Goal: Find specific page/section

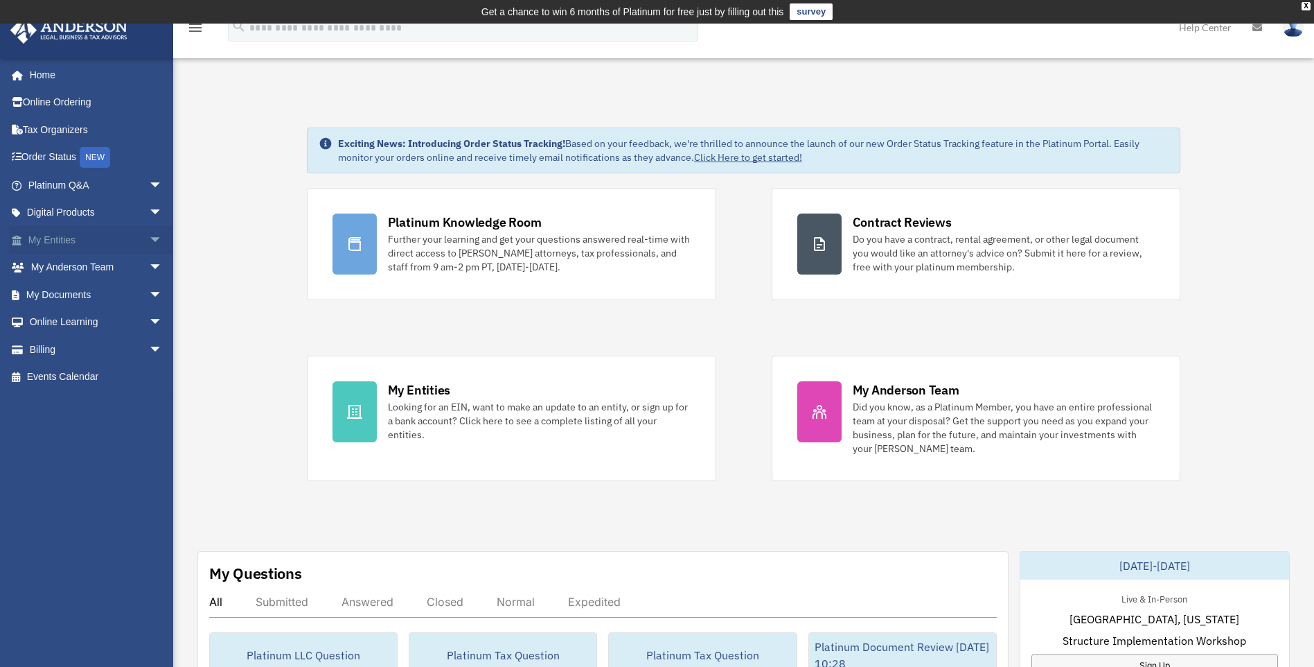
click at [149, 234] on span "arrow_drop_down" at bounding box center [163, 240] width 28 height 28
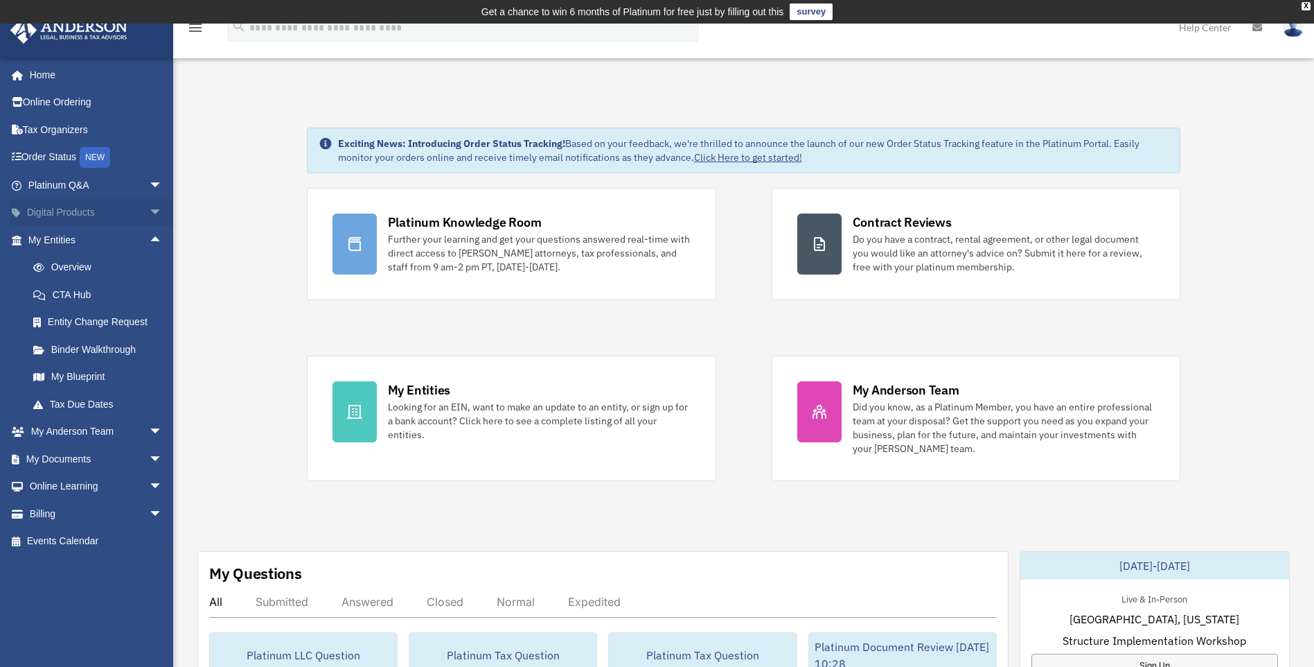
click at [149, 213] on span "arrow_drop_down" at bounding box center [163, 213] width 28 height 28
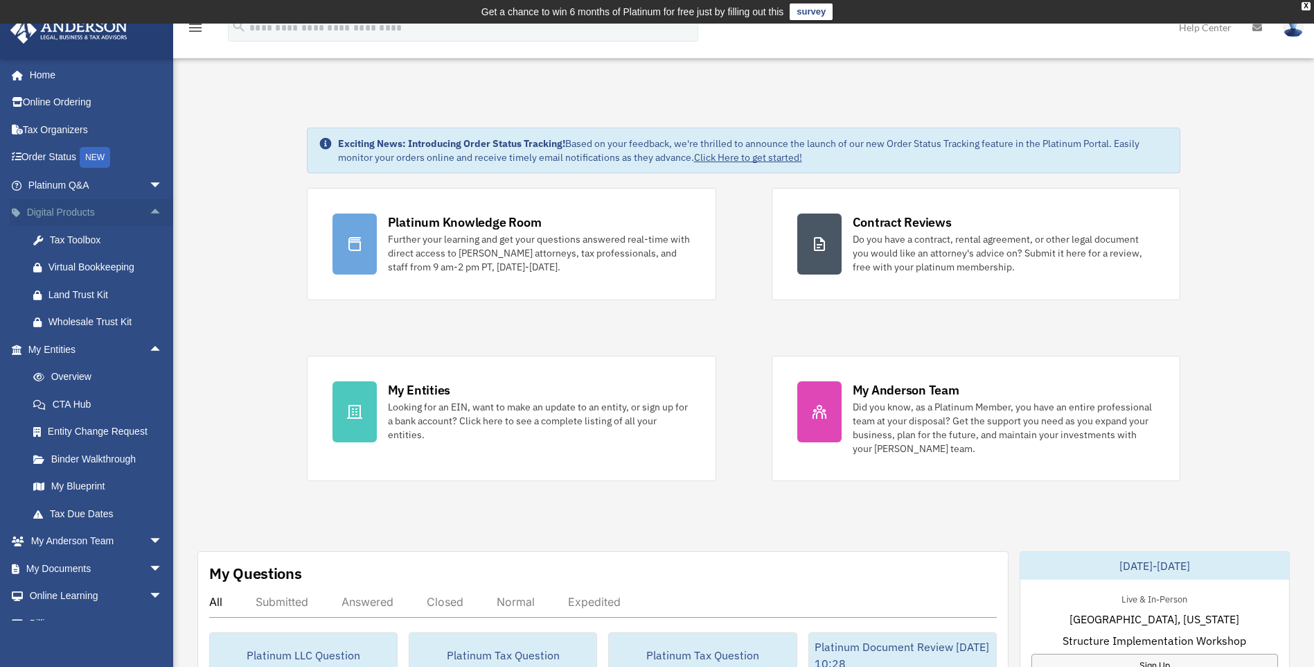
click at [149, 213] on span "arrow_drop_up" at bounding box center [163, 213] width 28 height 28
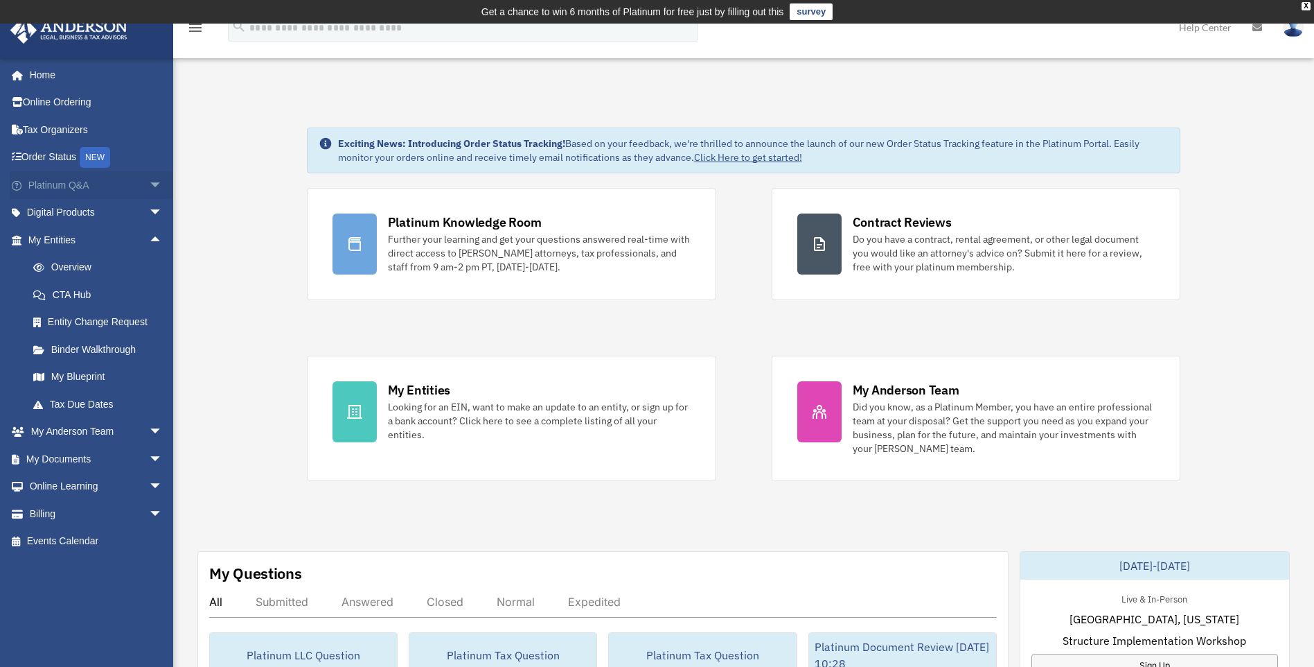
click at [149, 184] on span "arrow_drop_down" at bounding box center [163, 185] width 28 height 28
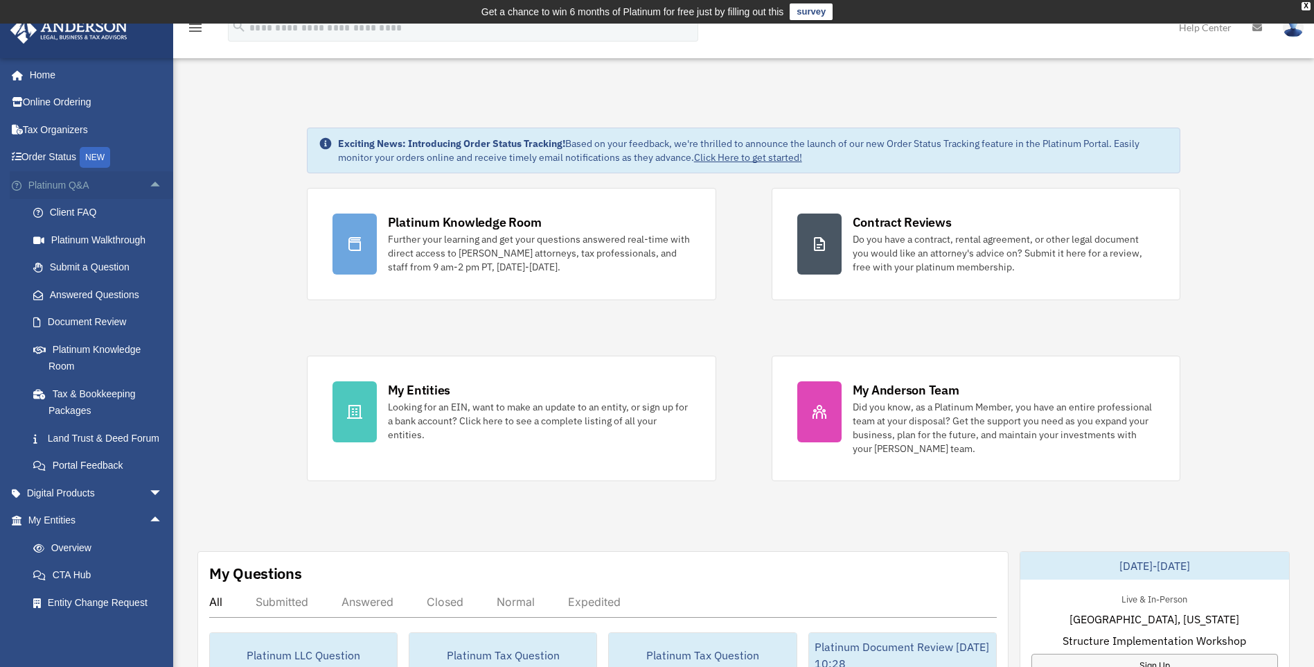
click at [149, 184] on span "arrow_drop_up" at bounding box center [163, 185] width 28 height 28
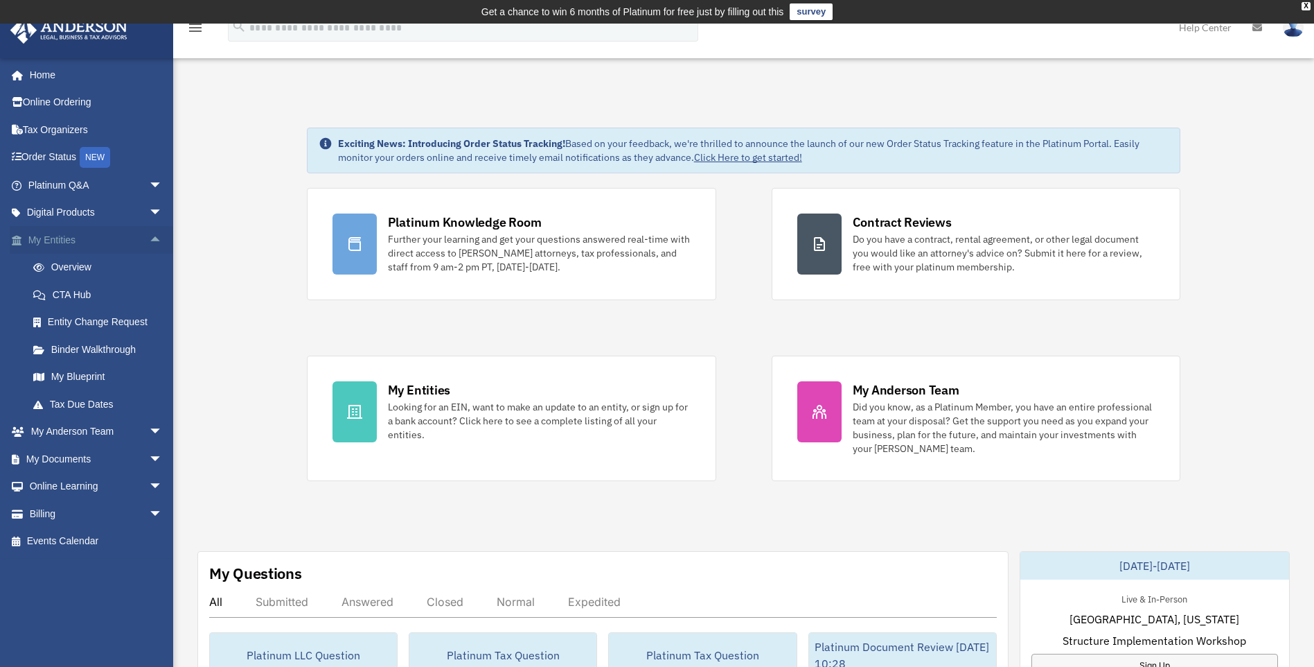
click at [149, 239] on span "arrow_drop_up" at bounding box center [163, 240] width 28 height 28
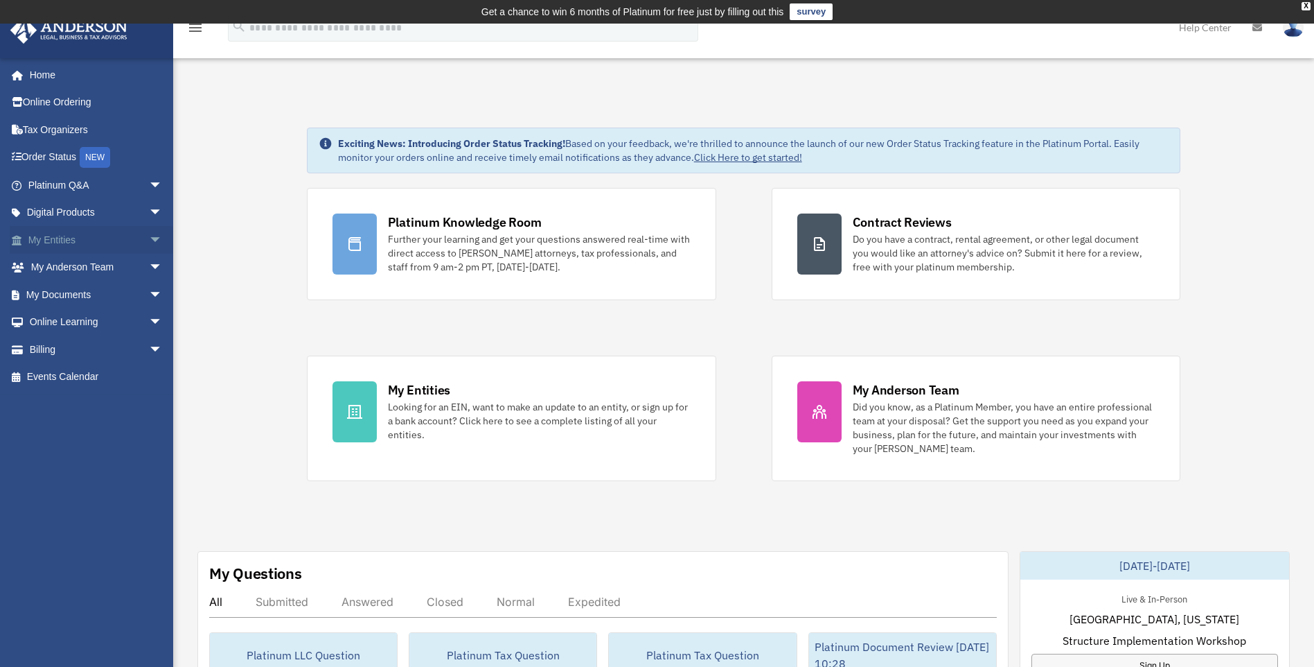
click at [149, 239] on span "arrow_drop_down" at bounding box center [163, 240] width 28 height 28
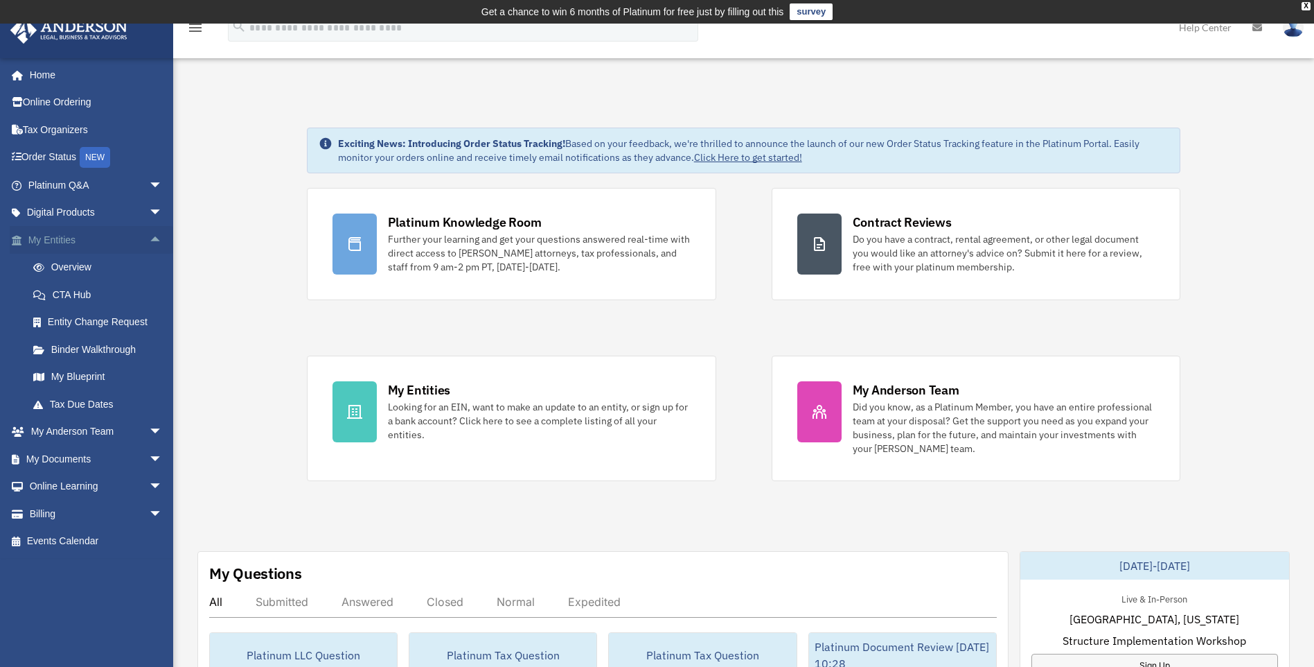
click at [149, 239] on span "arrow_drop_up" at bounding box center [163, 240] width 28 height 28
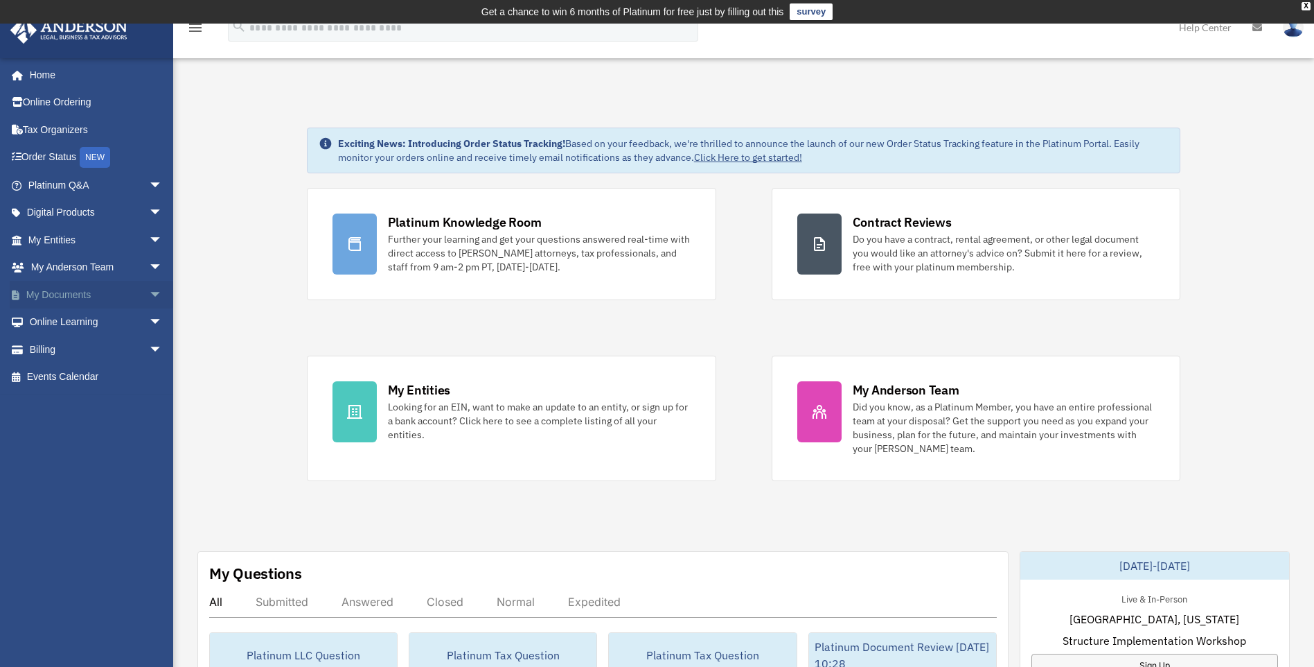
click at [149, 292] on span "arrow_drop_down" at bounding box center [163, 295] width 28 height 28
click at [101, 315] on link "Box" at bounding box center [101, 322] width 164 height 28
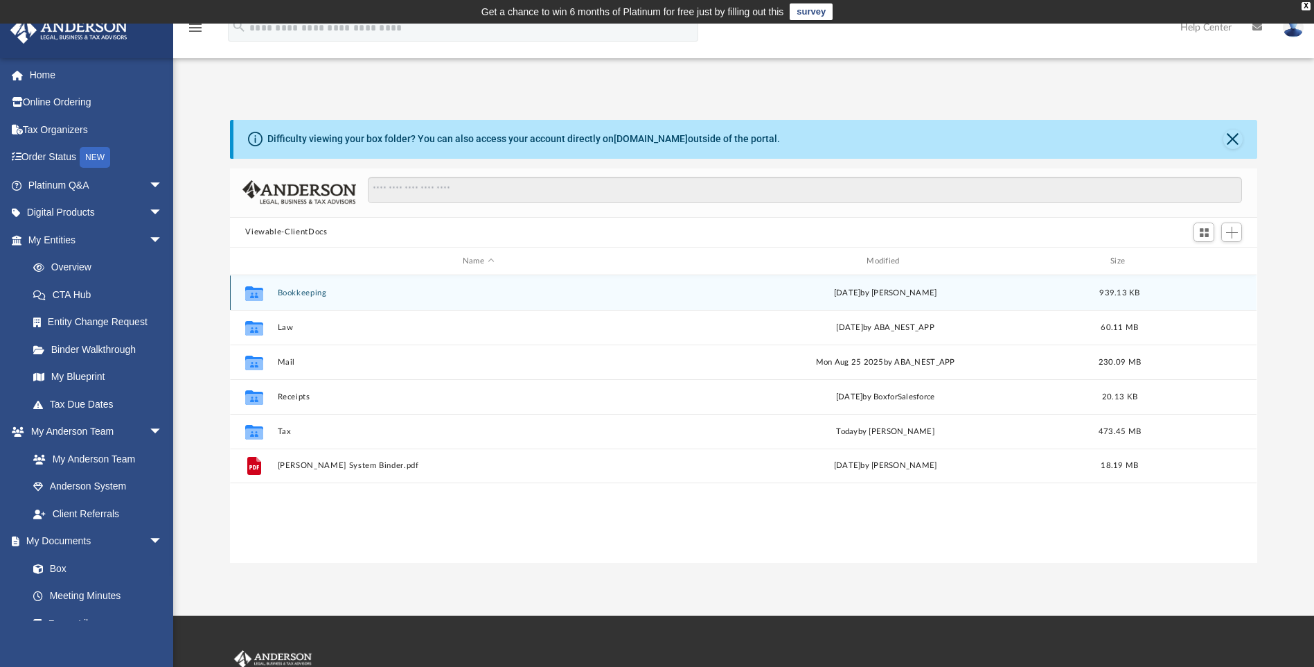
scroll to position [305, 1017]
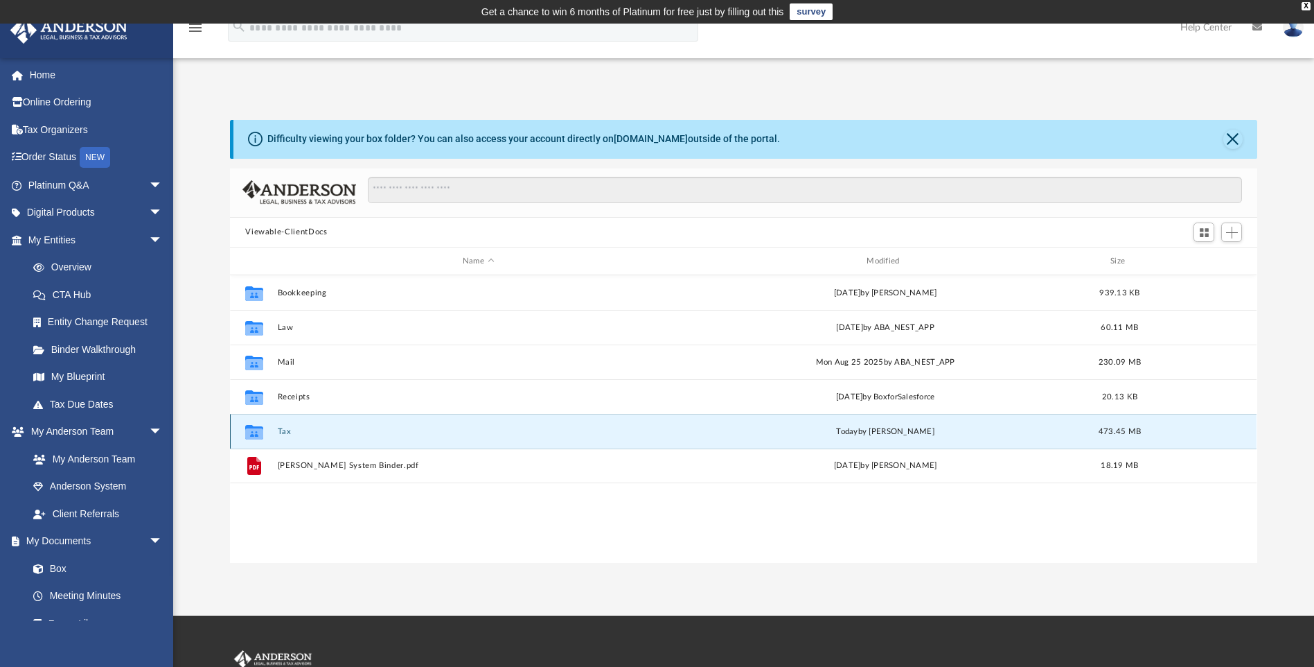
click at [291, 435] on button "Tax" at bounding box center [478, 431] width 401 height 9
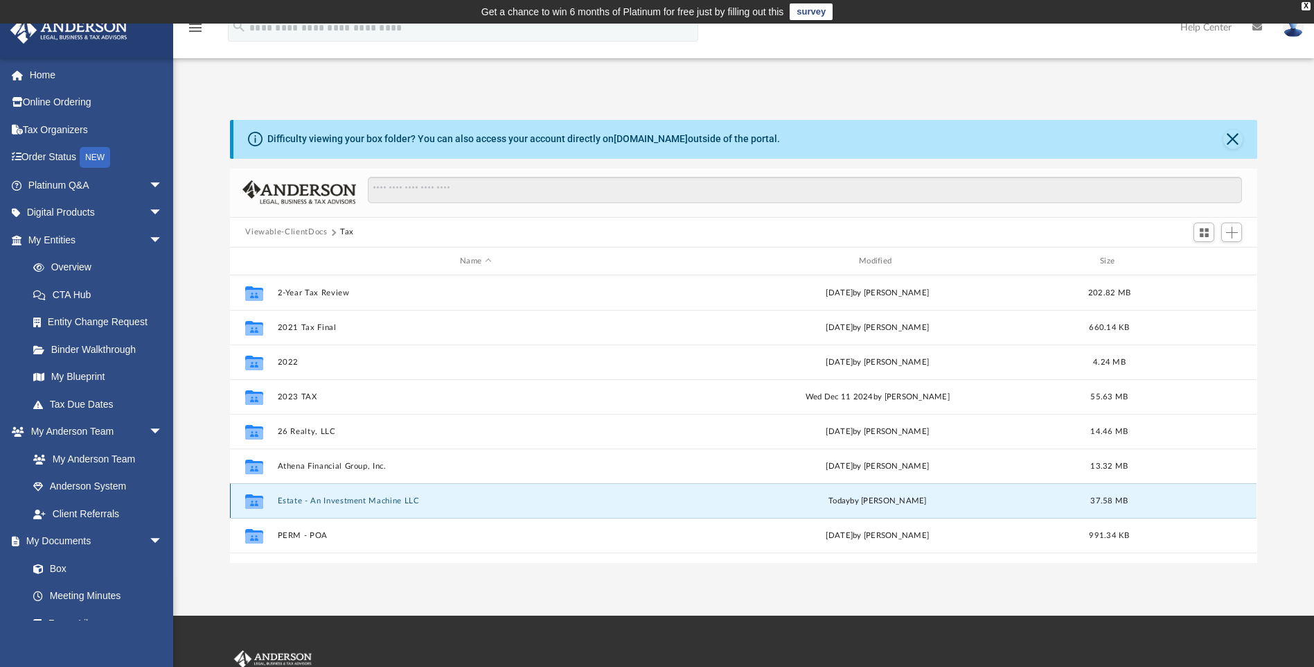
click at [328, 498] on button "Estate - An Investment Machine LLC" at bounding box center [476, 500] width 396 height 9
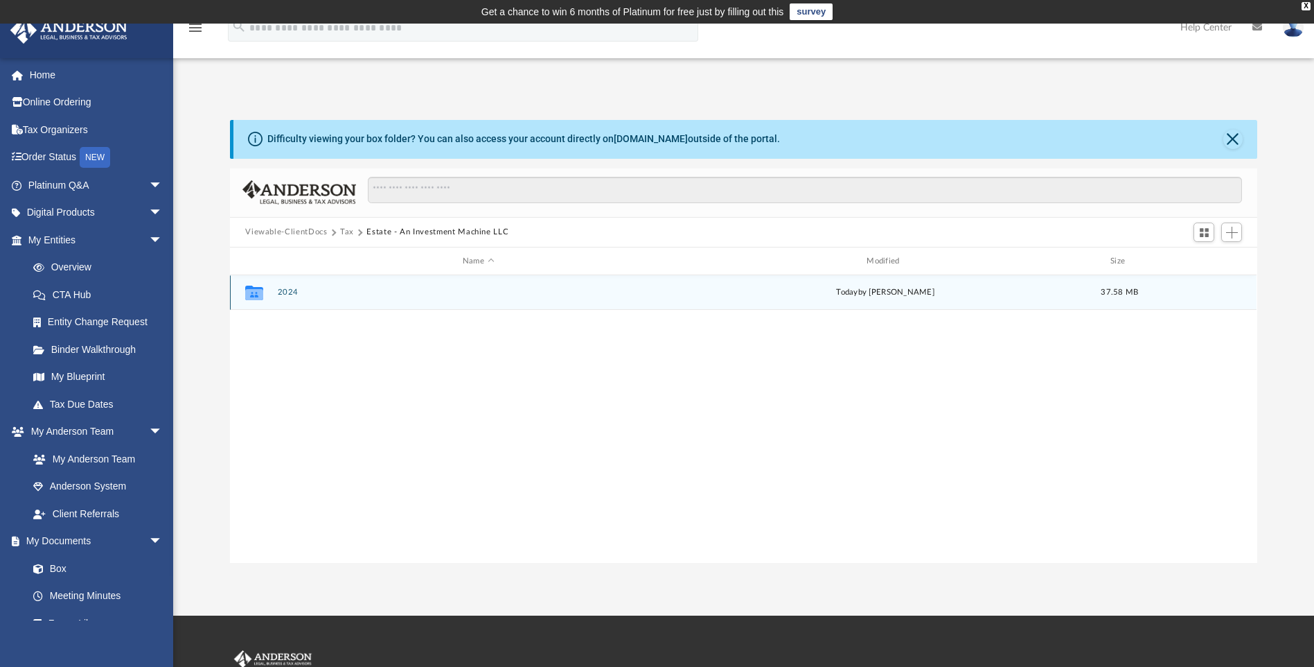
click at [290, 295] on button "2024" at bounding box center [478, 292] width 401 height 9
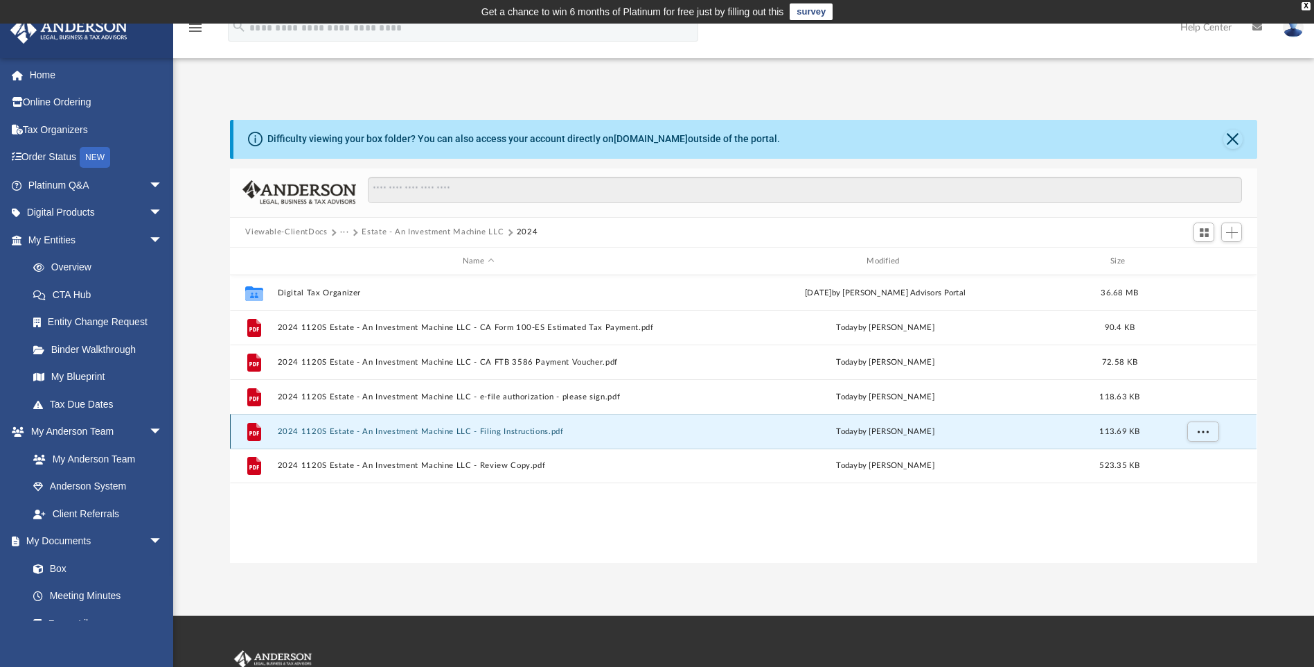
click at [372, 430] on button "2024 1120S Estate - An Investment Machine LLC - Filing Instructions.pdf" at bounding box center [478, 431] width 401 height 9
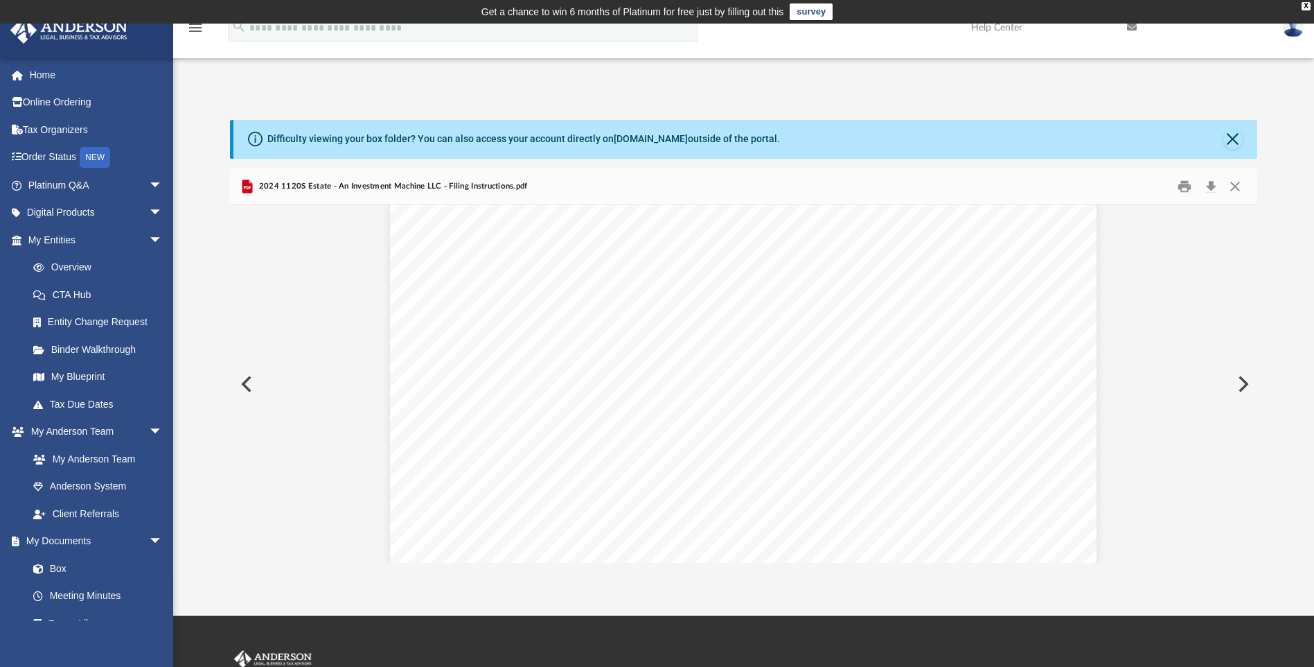
scroll to position [3146, 0]
click at [1235, 144] on button "Close" at bounding box center [1233, 139] width 19 height 19
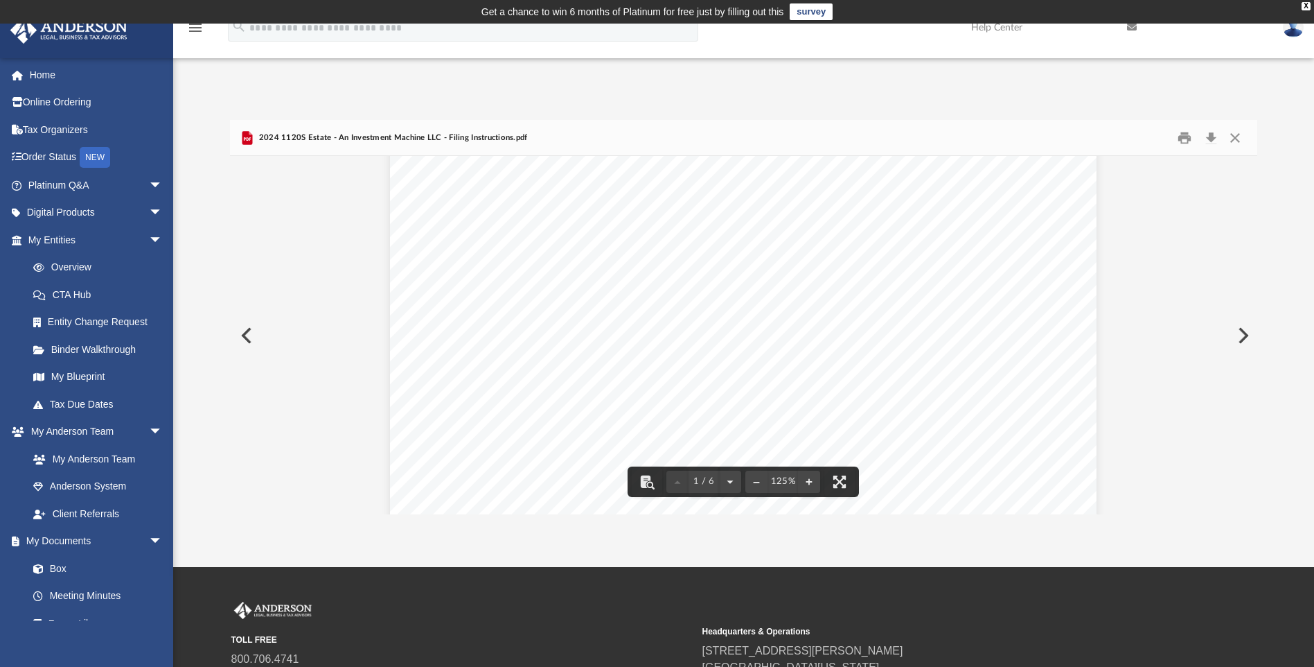
scroll to position [0, 0]
click at [252, 340] on button "Preview" at bounding box center [245, 335] width 30 height 39
click at [252, 342] on button "Preview" at bounding box center [245, 335] width 30 height 39
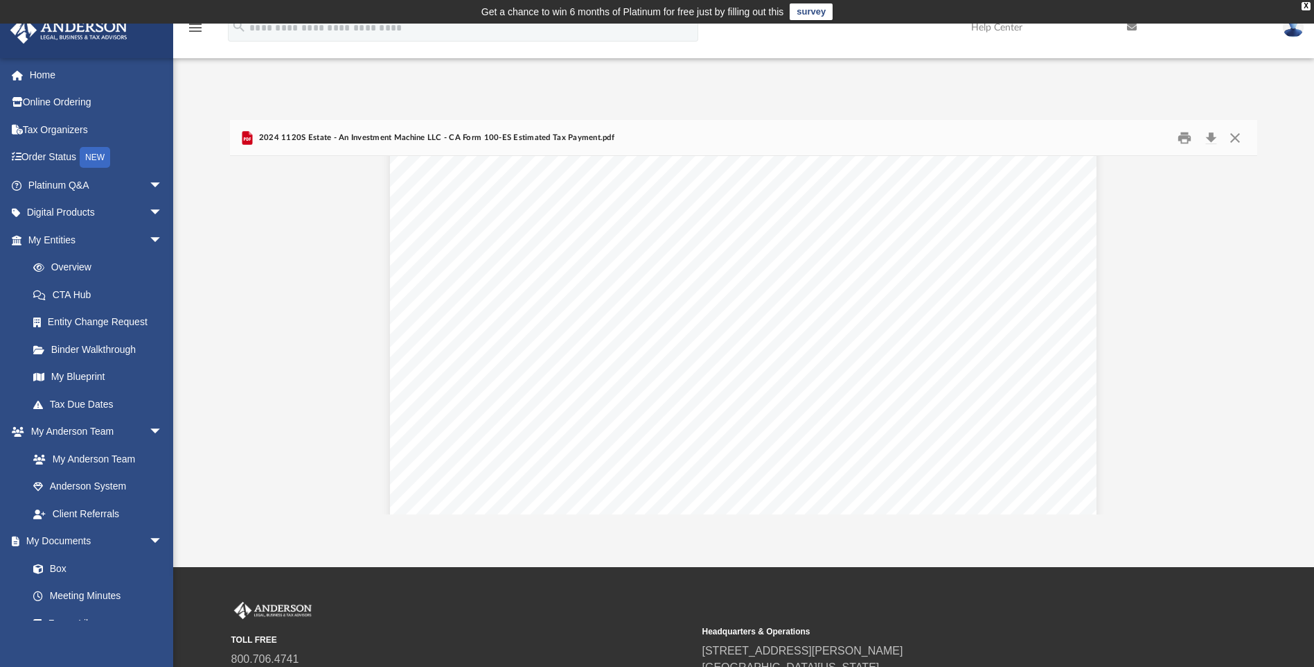
scroll to position [3052, 0]
